Goal: Transaction & Acquisition: Purchase product/service

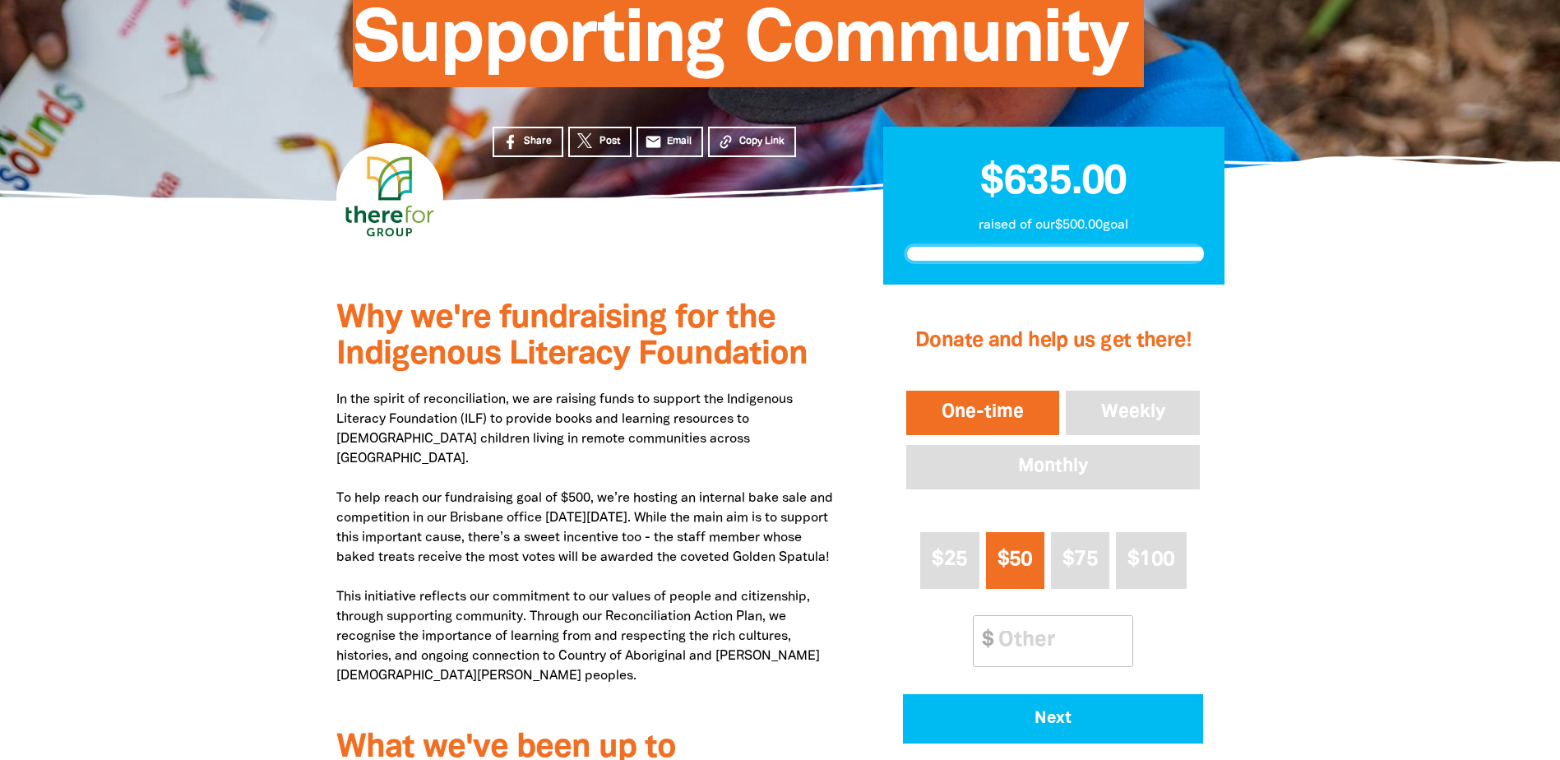
scroll to position [329, 0]
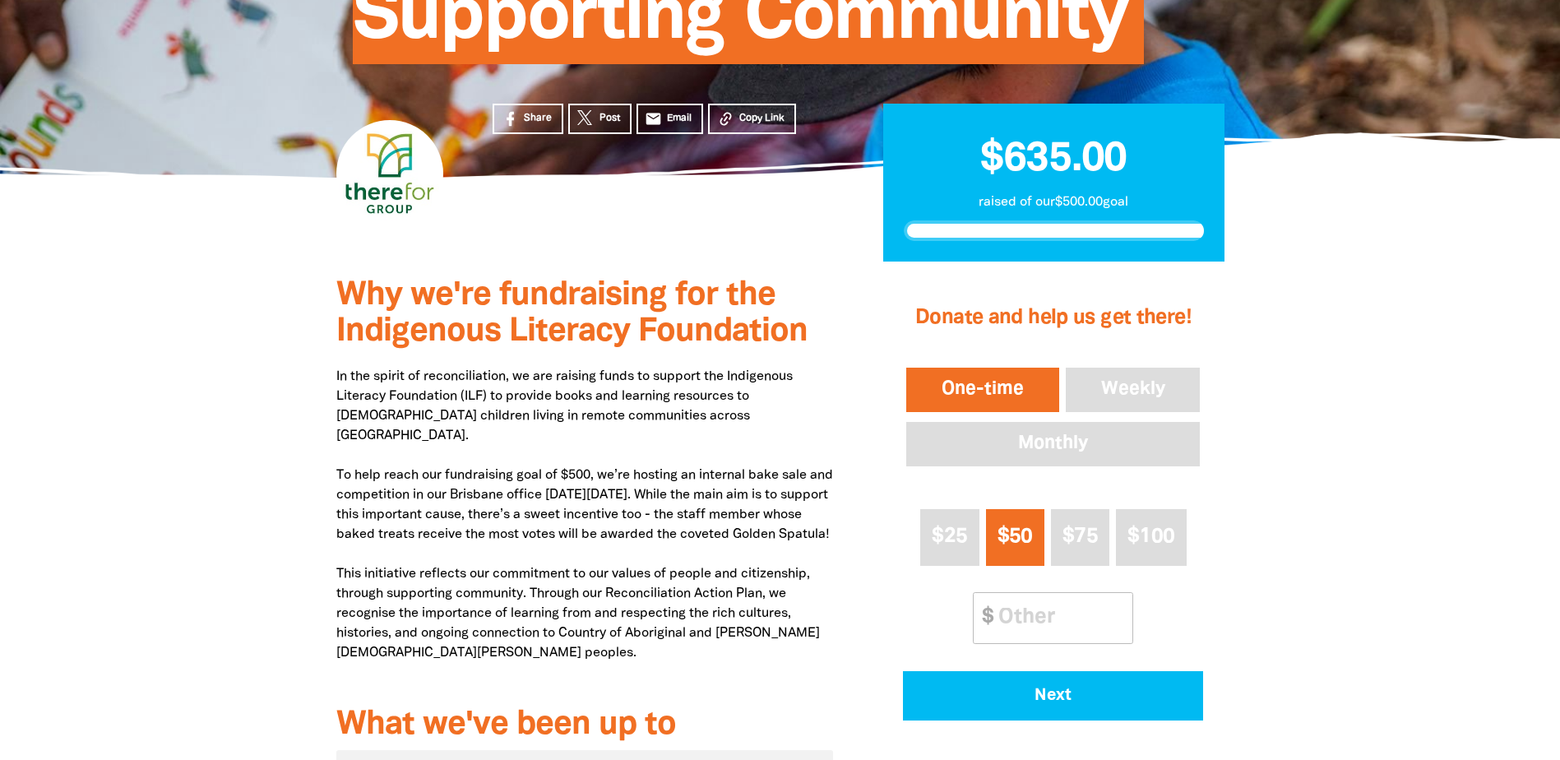
click at [988, 391] on button "One-time" at bounding box center [982, 389] width 159 height 51
click at [1003, 502] on input "Other Amount" at bounding box center [1060, 618] width 146 height 50
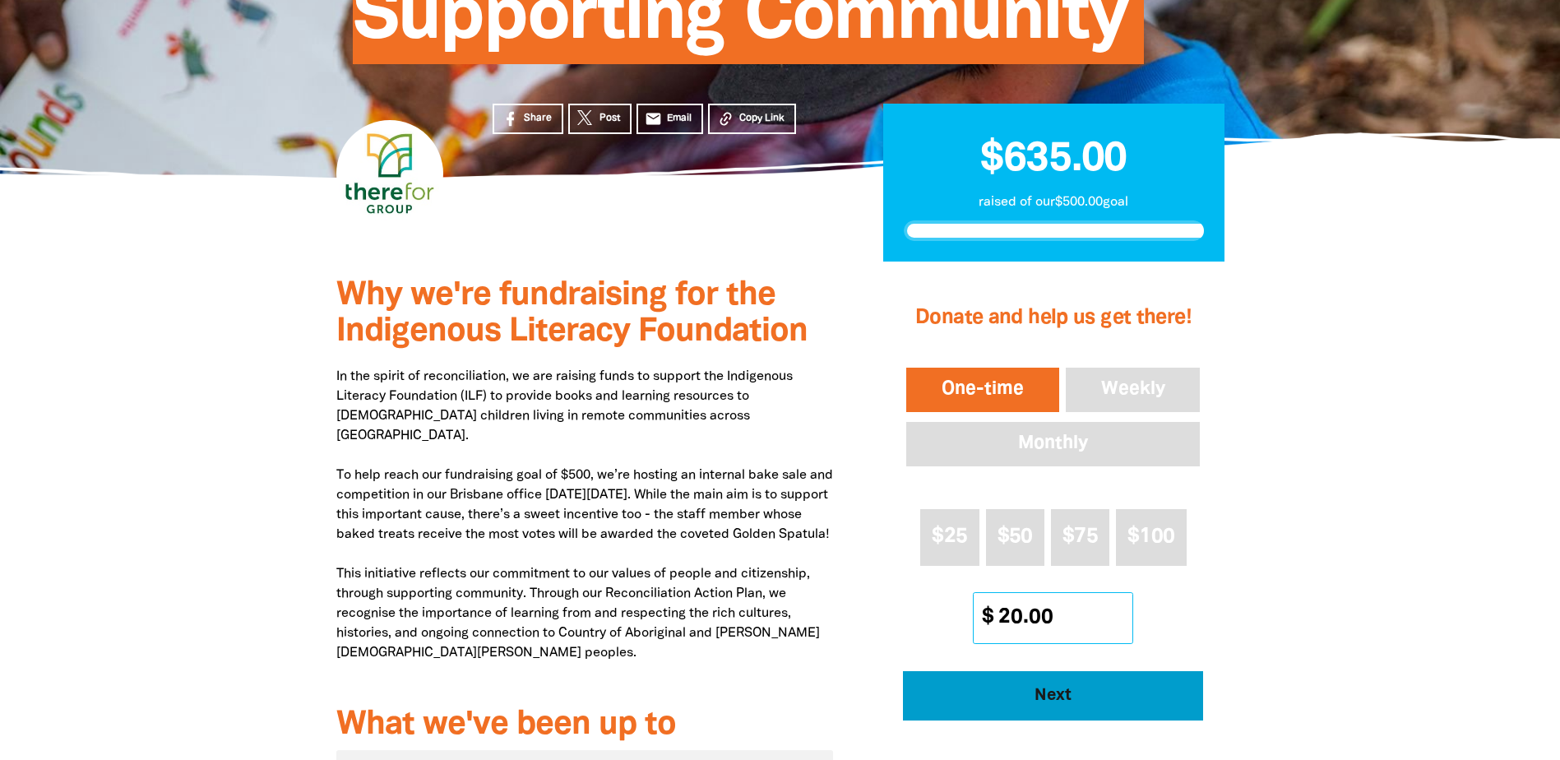
type input "20.00"
click at [985, 502] on button "Next" at bounding box center [1053, 695] width 300 height 49
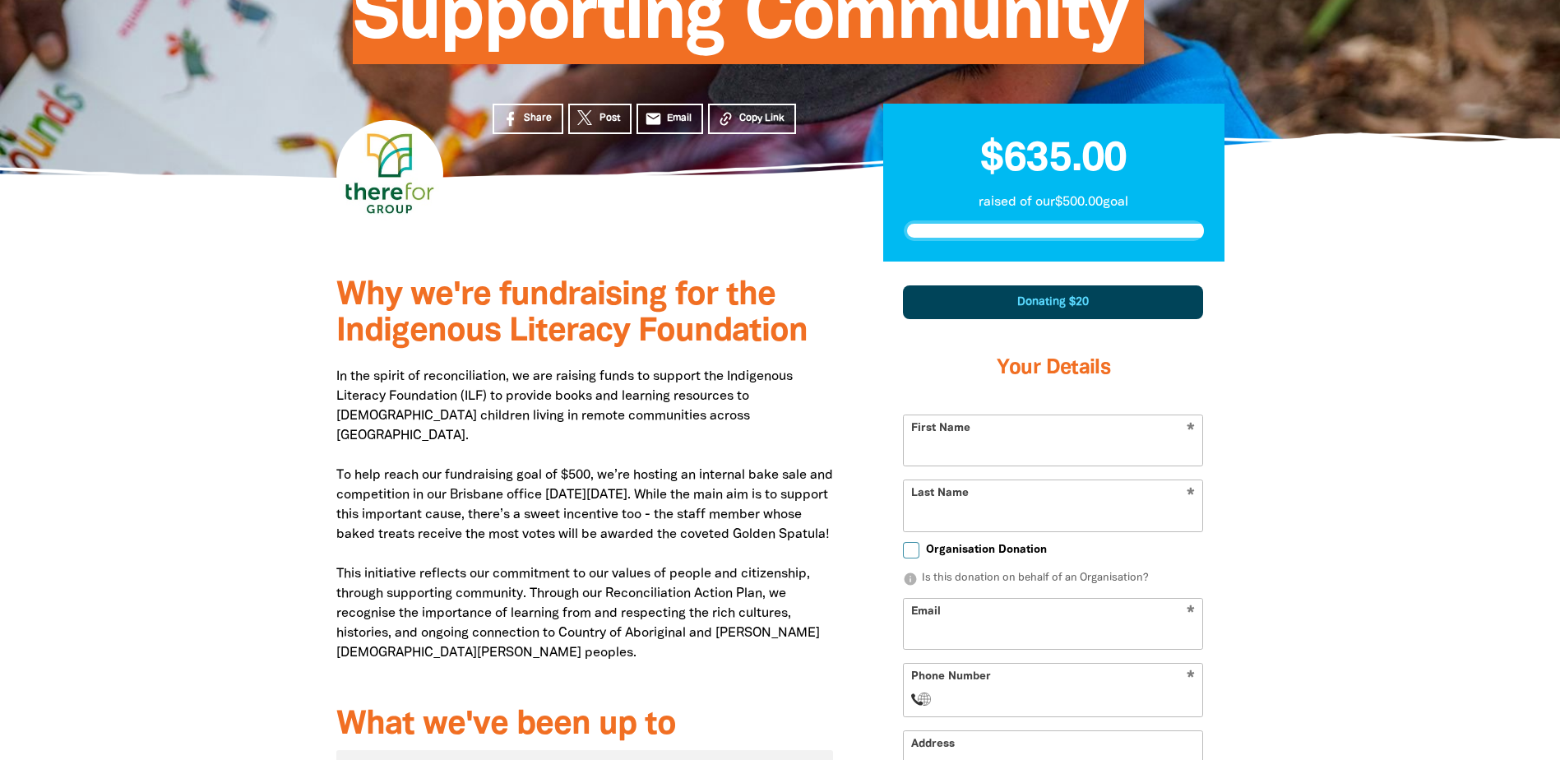
scroll to position [571, 0]
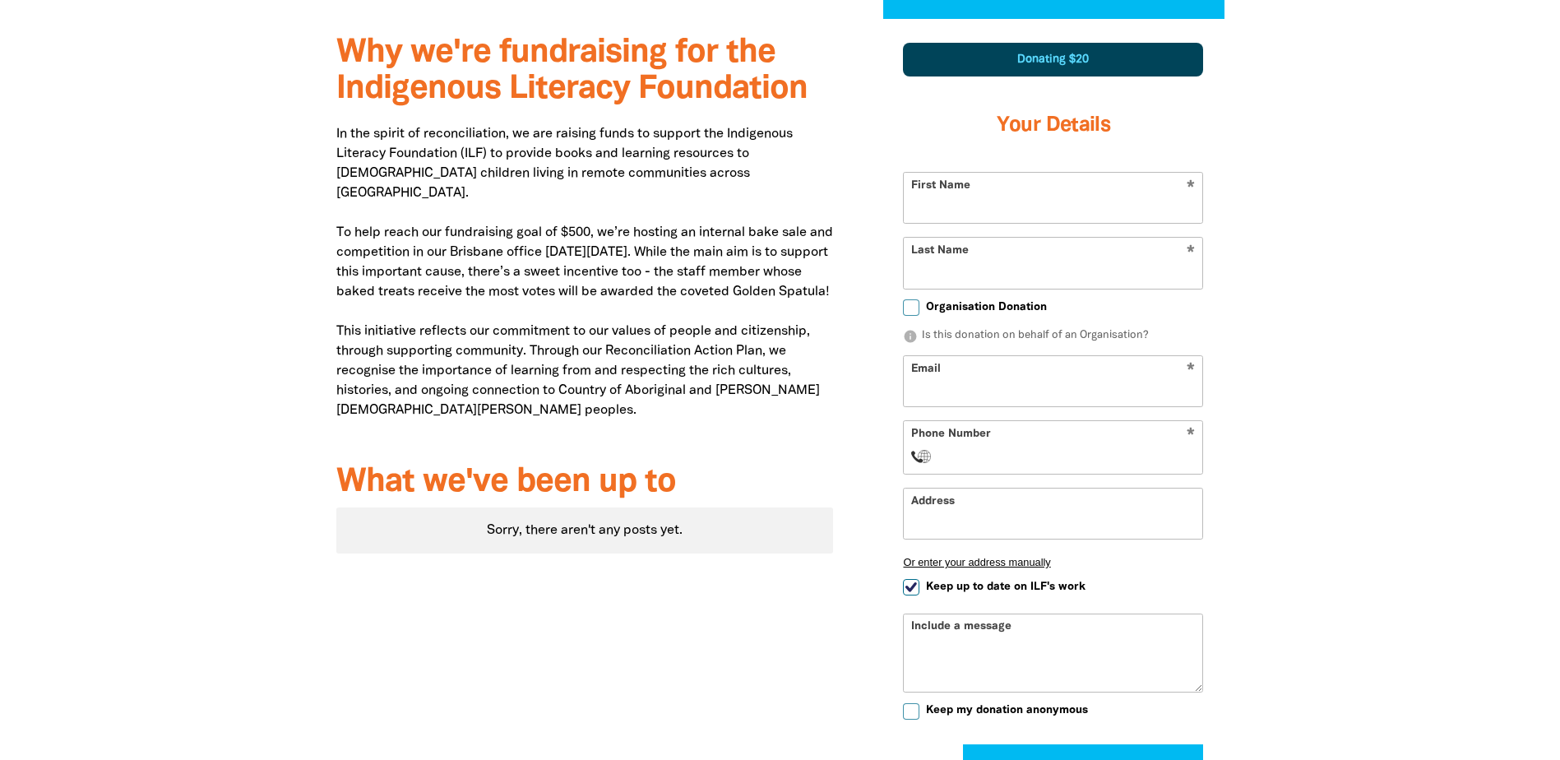
click at [931, 206] on input "First Name" at bounding box center [1053, 198] width 298 height 50
type input "[PERSON_NAME]"
type input "[EMAIL_ADDRESS][DOMAIN_NAME]"
select select "AU"
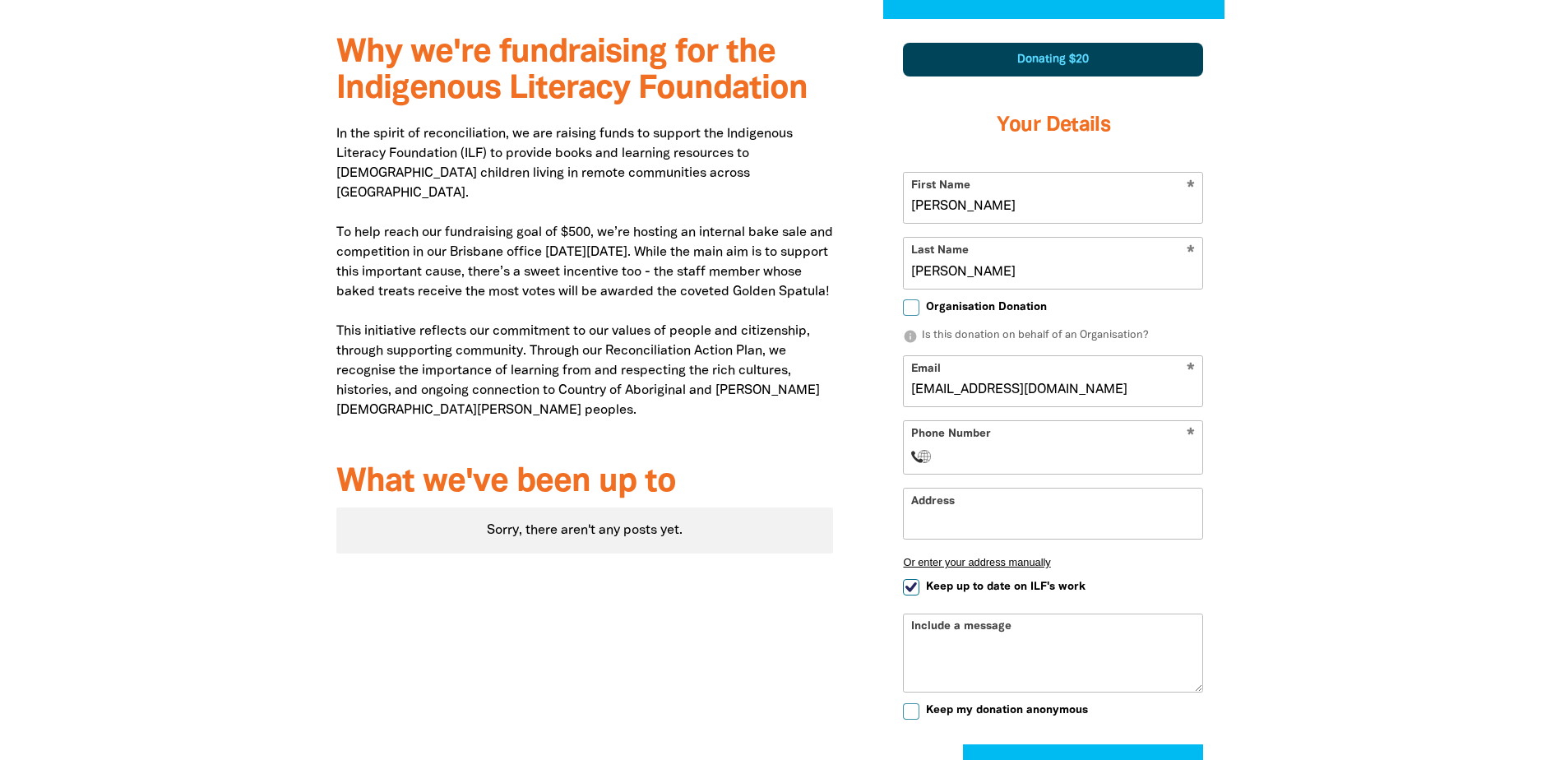
type input "[PHONE_NUMBER]"
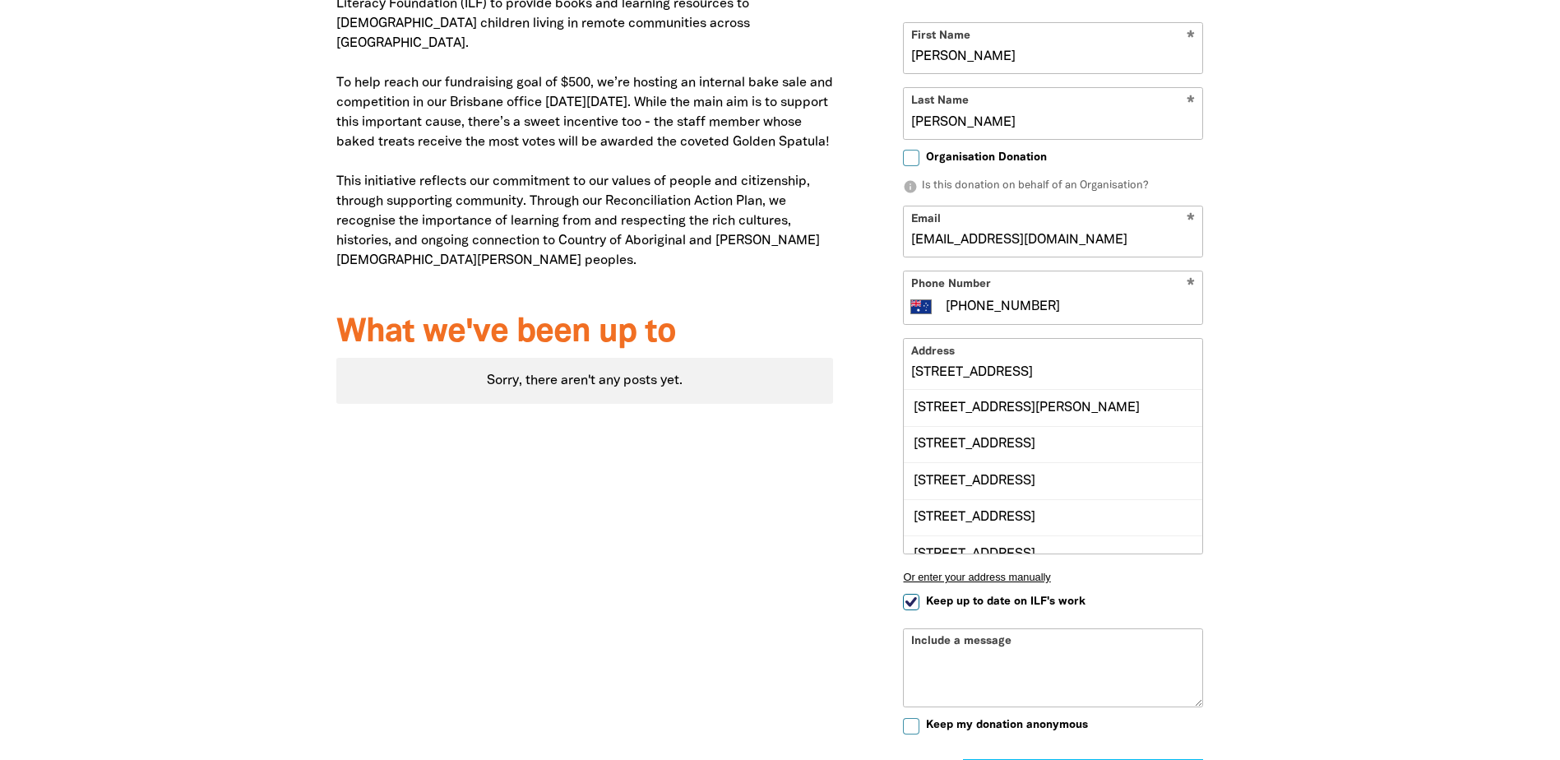
scroll to position [736, 0]
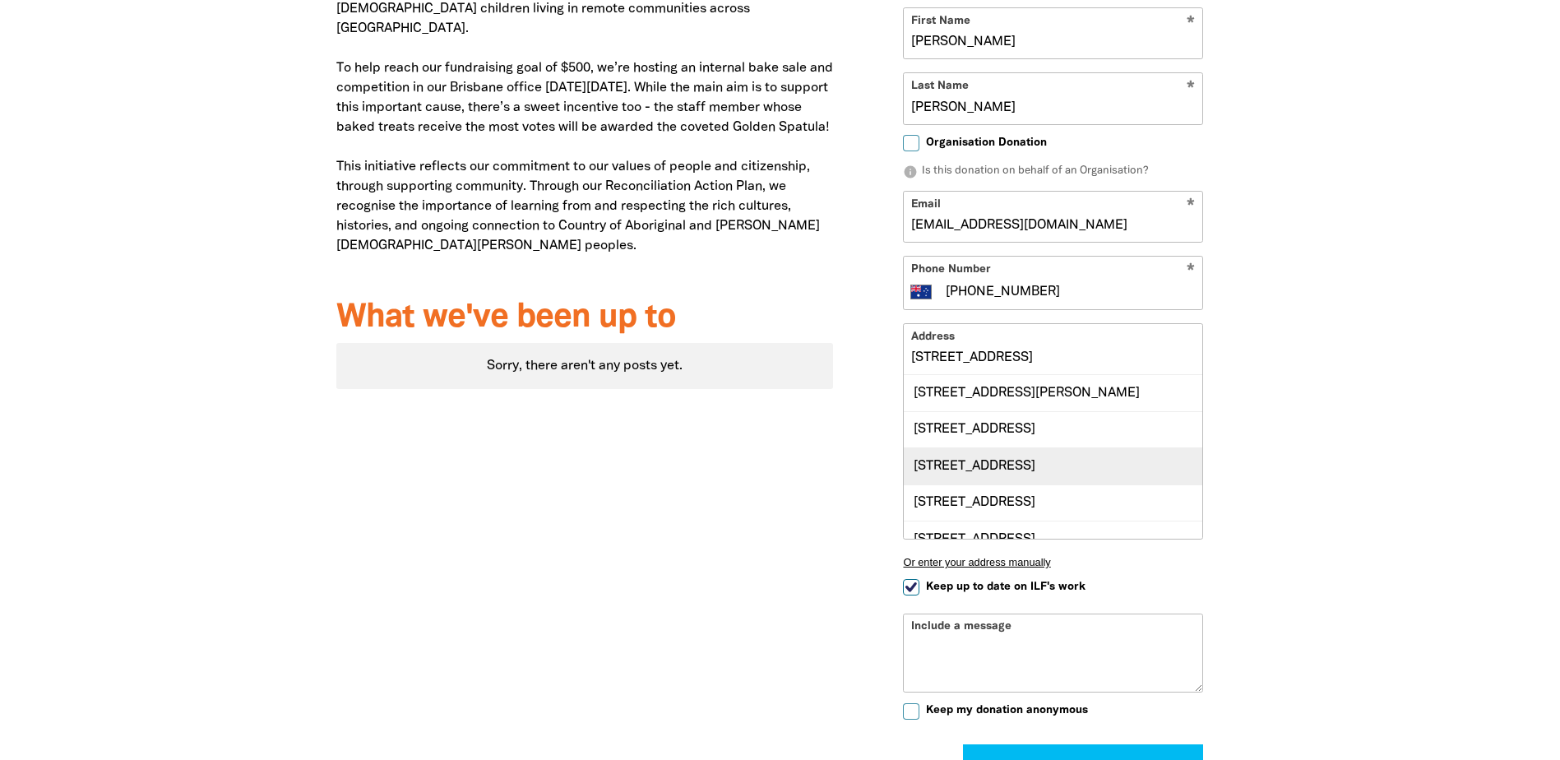
click at [1081, 467] on div "[STREET_ADDRESS]" at bounding box center [1053, 465] width 298 height 36
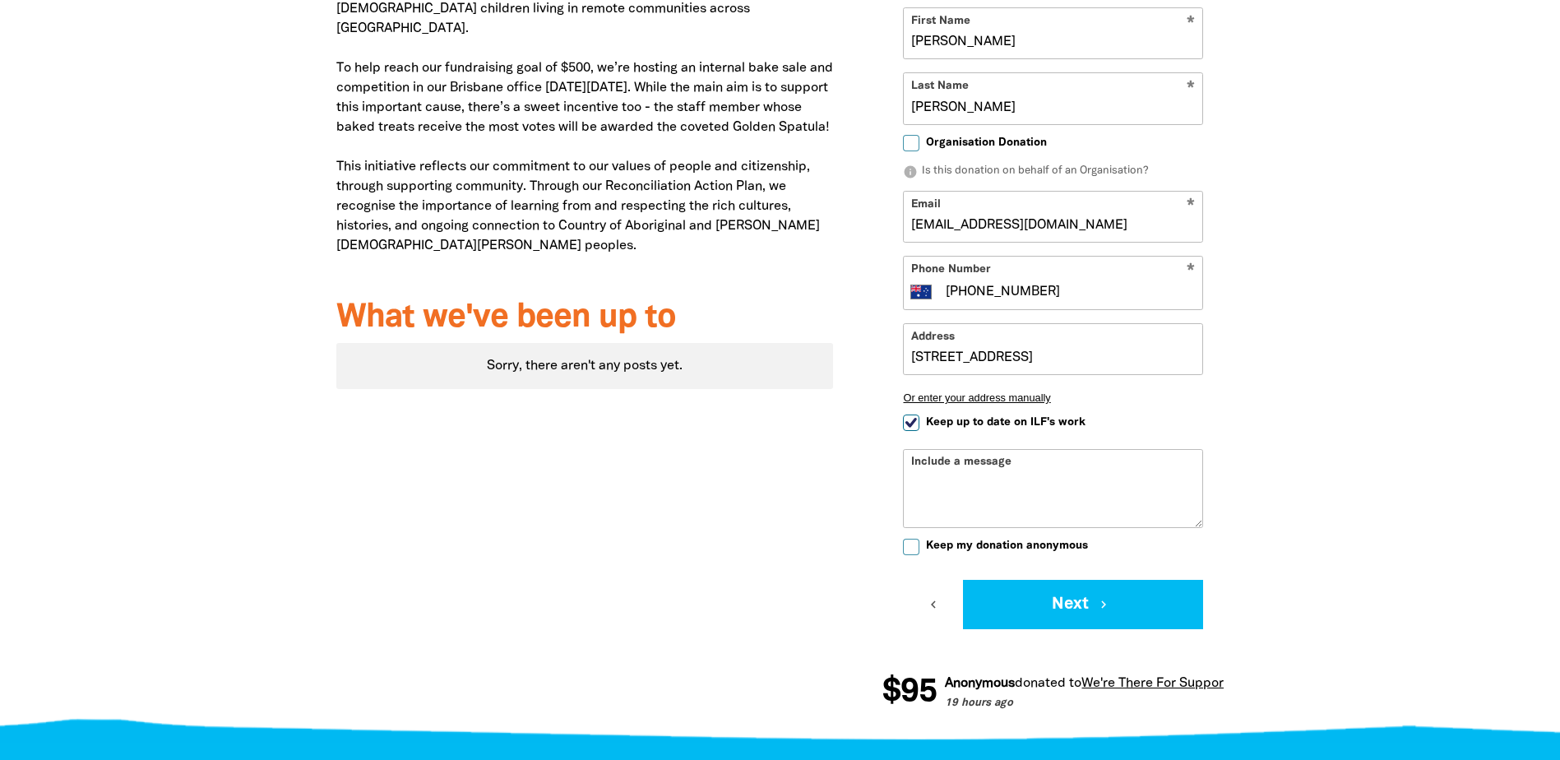
type input "[STREET_ADDRESS]"
click at [1045, 502] on button "Next chevron_right" at bounding box center [1083, 604] width 240 height 49
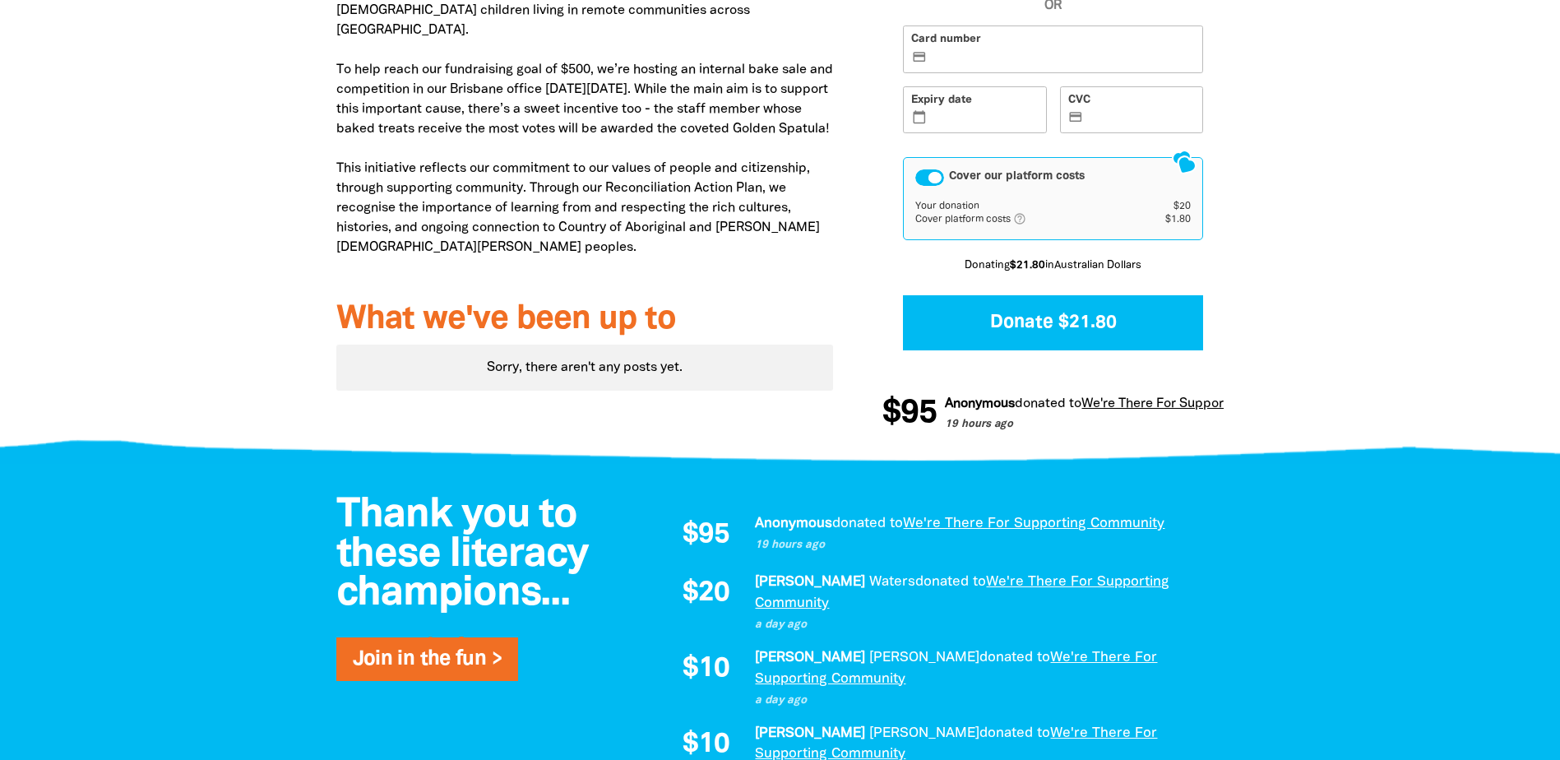
scroll to position [469, 0]
